Goal: Navigation & Orientation: Find specific page/section

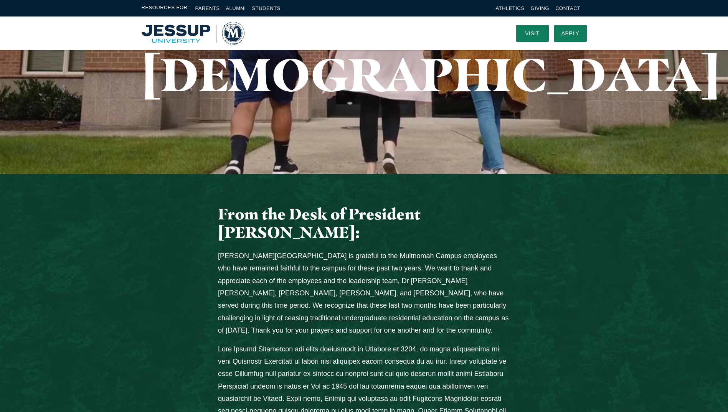
scroll to position [154, 0]
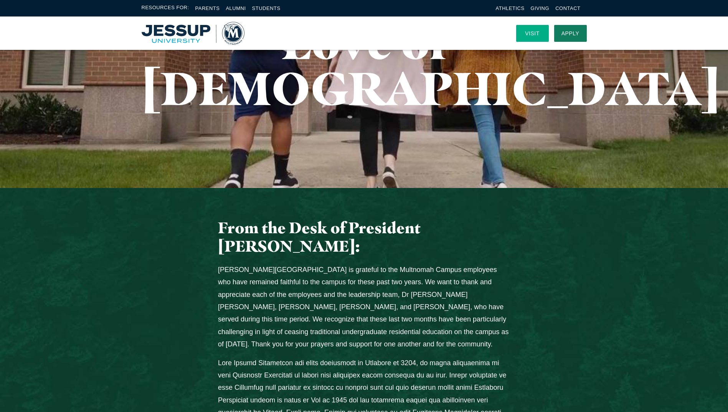
click at [538, 35] on link "Visit" at bounding box center [532, 33] width 33 height 17
